Goal: Navigation & Orientation: Find specific page/section

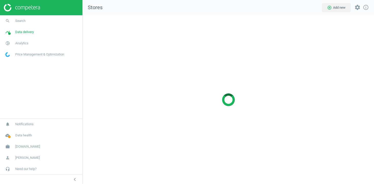
scroll to position [169, 292]
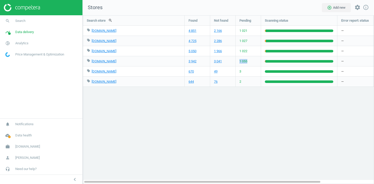
drag, startPoint x: 249, startPoint y: 63, endPoint x: 240, endPoint y: 63, distance: 9.7
click at [240, 63] on div "1 055" at bounding box center [248, 61] width 25 height 10
copy span "1 055"
click at [14, 34] on span "timeline" at bounding box center [7, 31] width 15 height 11
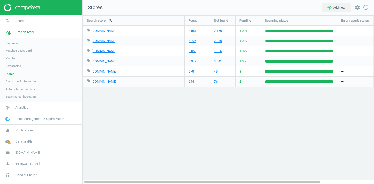
click at [14, 80] on span "Assortment intersection" at bounding box center [22, 81] width 32 height 4
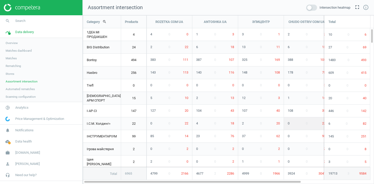
scroll to position [169, 292]
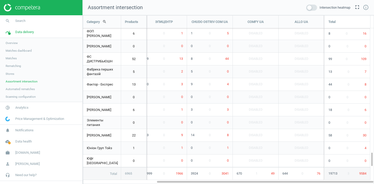
click at [12, 73] on span "Stores" at bounding box center [10, 74] width 9 height 4
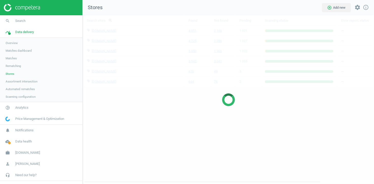
scroll to position [169, 292]
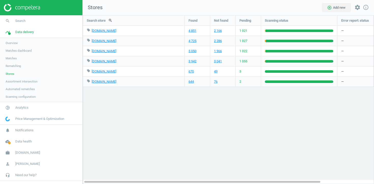
click at [16, 80] on span "Assortment intersection" at bounding box center [22, 81] width 32 height 4
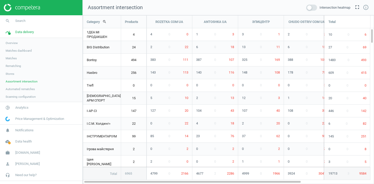
scroll to position [169, 292]
click at [12, 73] on span "Stores" at bounding box center [10, 74] width 9 height 4
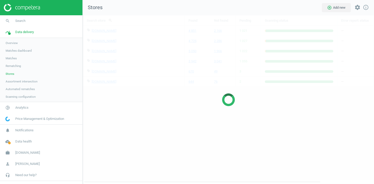
scroll to position [169, 292]
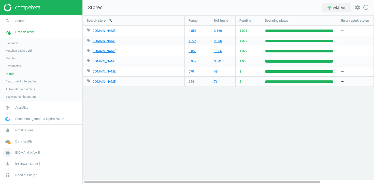
click at [34, 154] on link "work [DOMAIN_NAME]" at bounding box center [41, 152] width 83 height 11
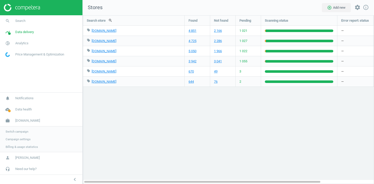
click at [24, 132] on span "Switch campaign" at bounding box center [17, 132] width 23 height 4
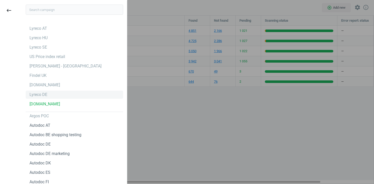
click at [52, 93] on div "Lyreco DE" at bounding box center [75, 95] width 98 height 8
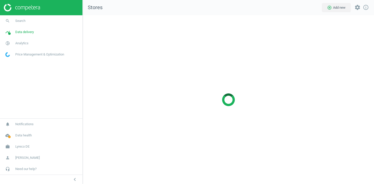
scroll to position [169, 292]
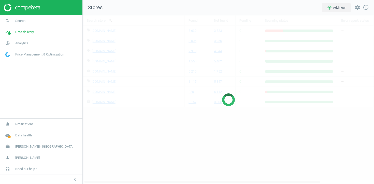
scroll to position [169, 292]
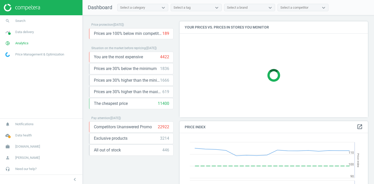
scroll to position [101, 189]
